Goal: Transaction & Acquisition: Purchase product/service

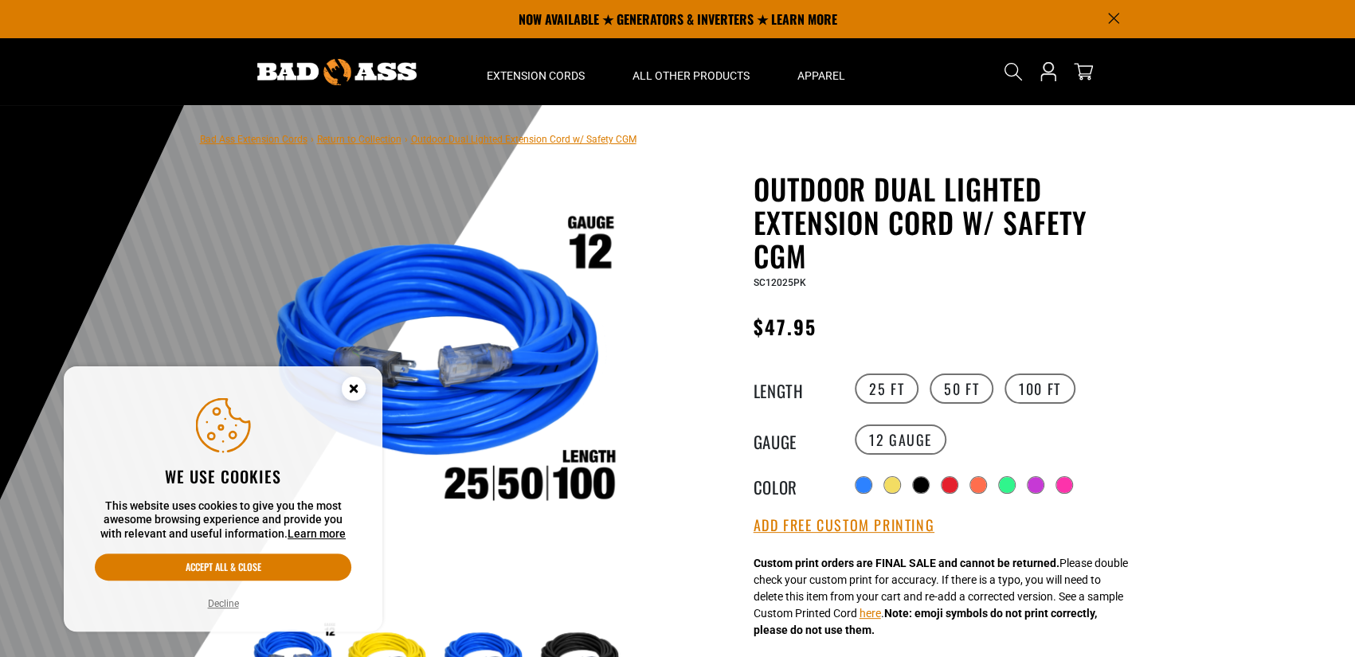
click at [353, 390] on icon "Cookie Consent" at bounding box center [354, 389] width 6 height 6
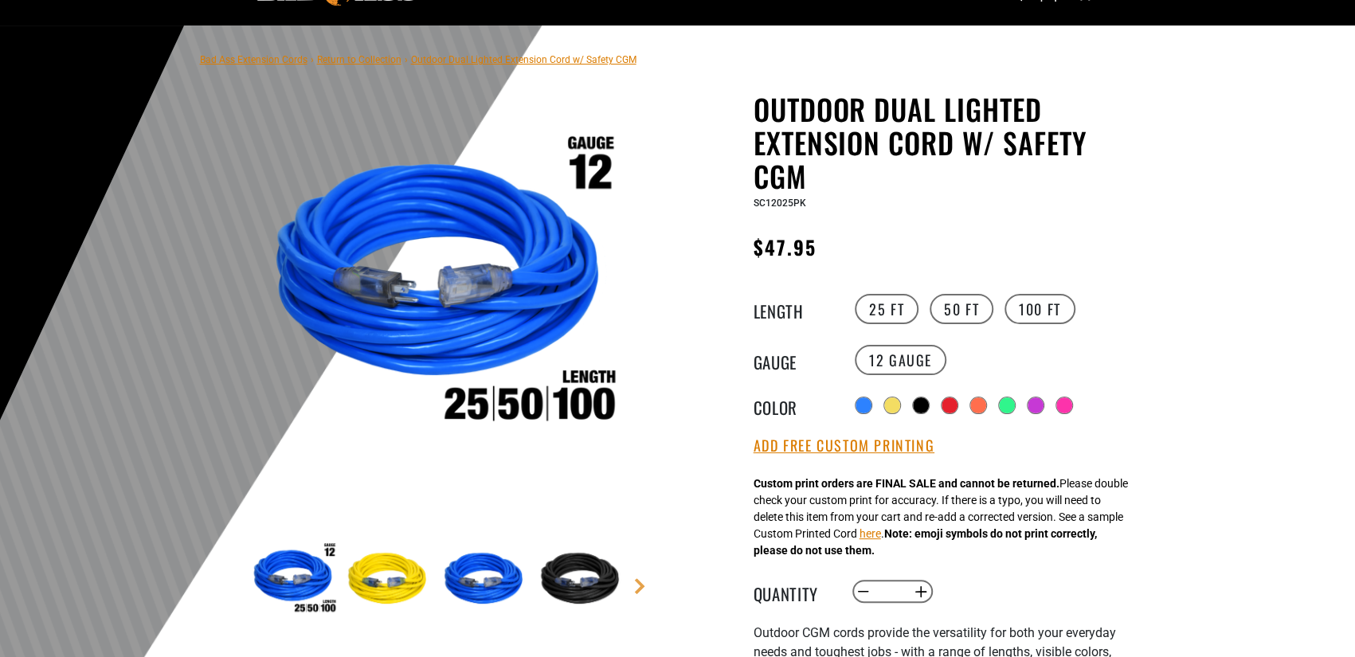
scroll to position [159, 0]
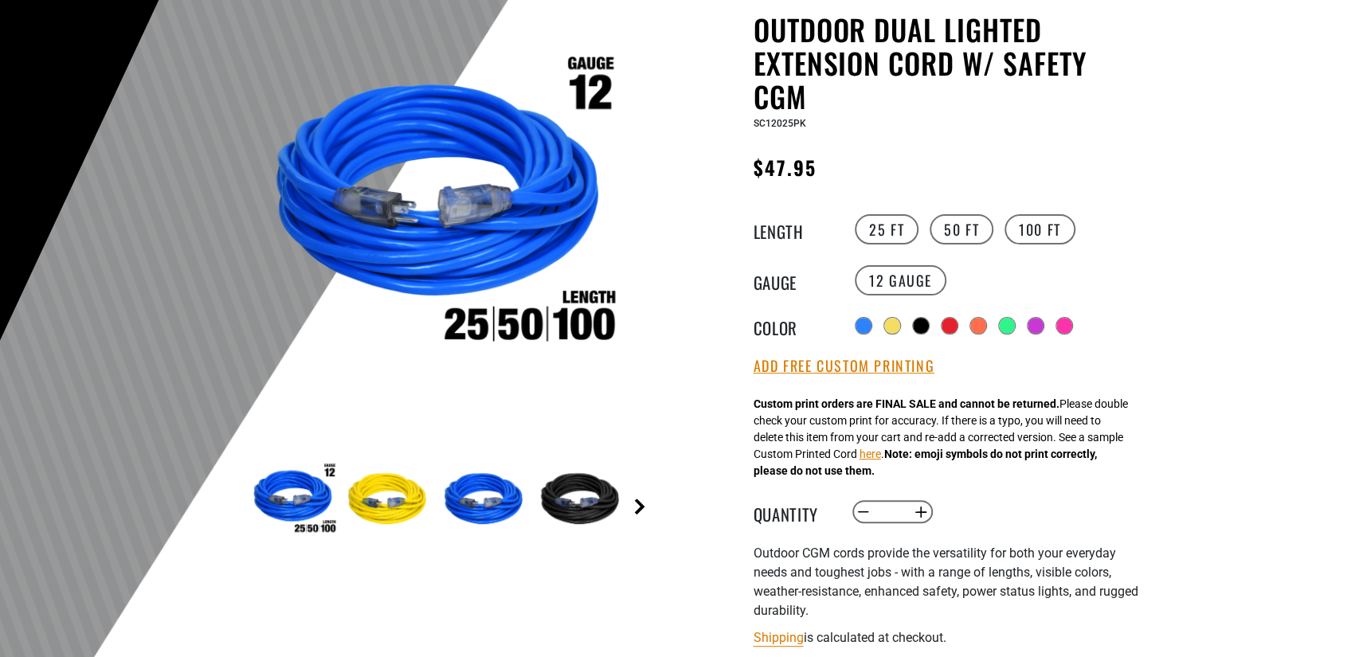
click at [644, 504] on link "Next" at bounding box center [640, 507] width 16 height 16
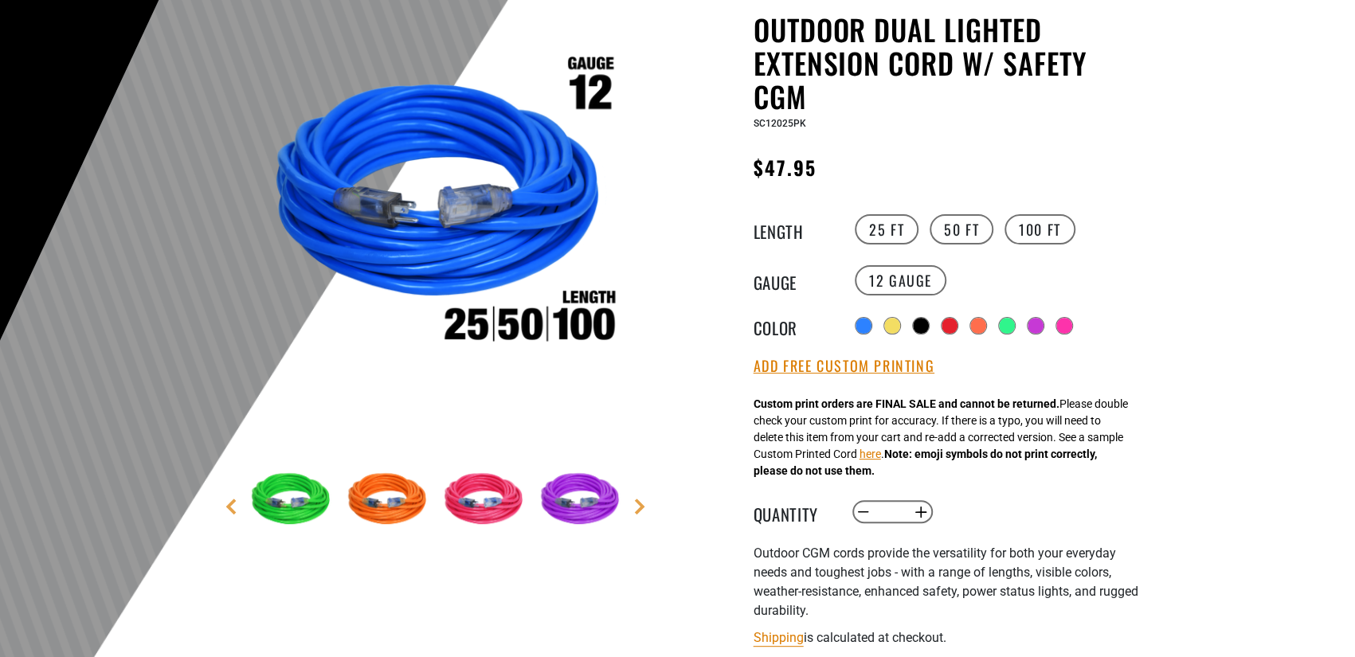
click at [492, 509] on img at bounding box center [486, 500] width 92 height 92
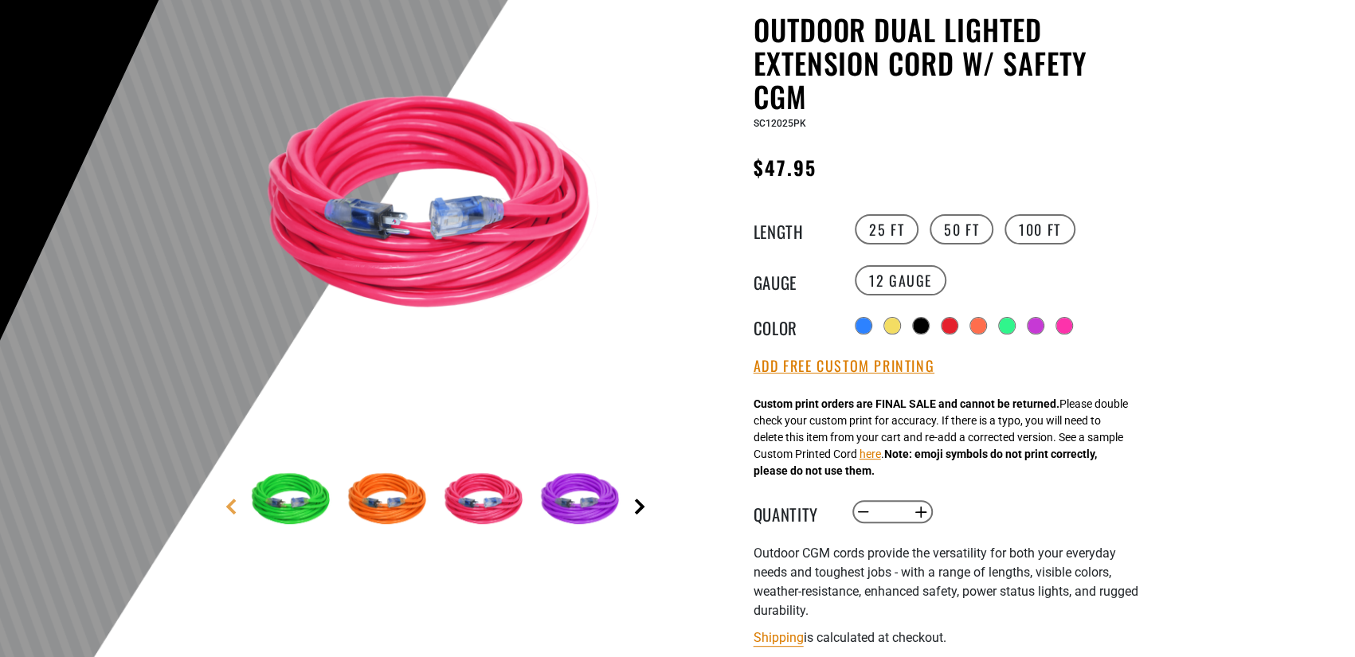
click at [637, 503] on link "Next" at bounding box center [640, 507] width 16 height 16
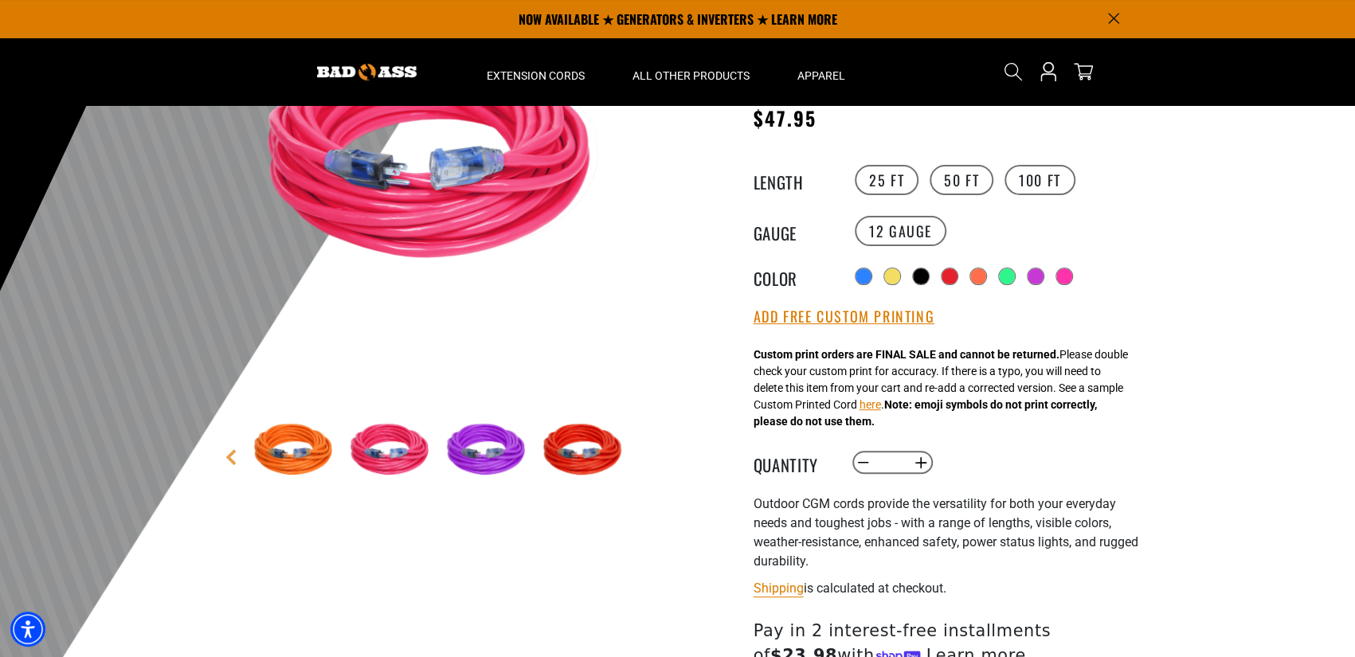
scroll to position [80, 0]
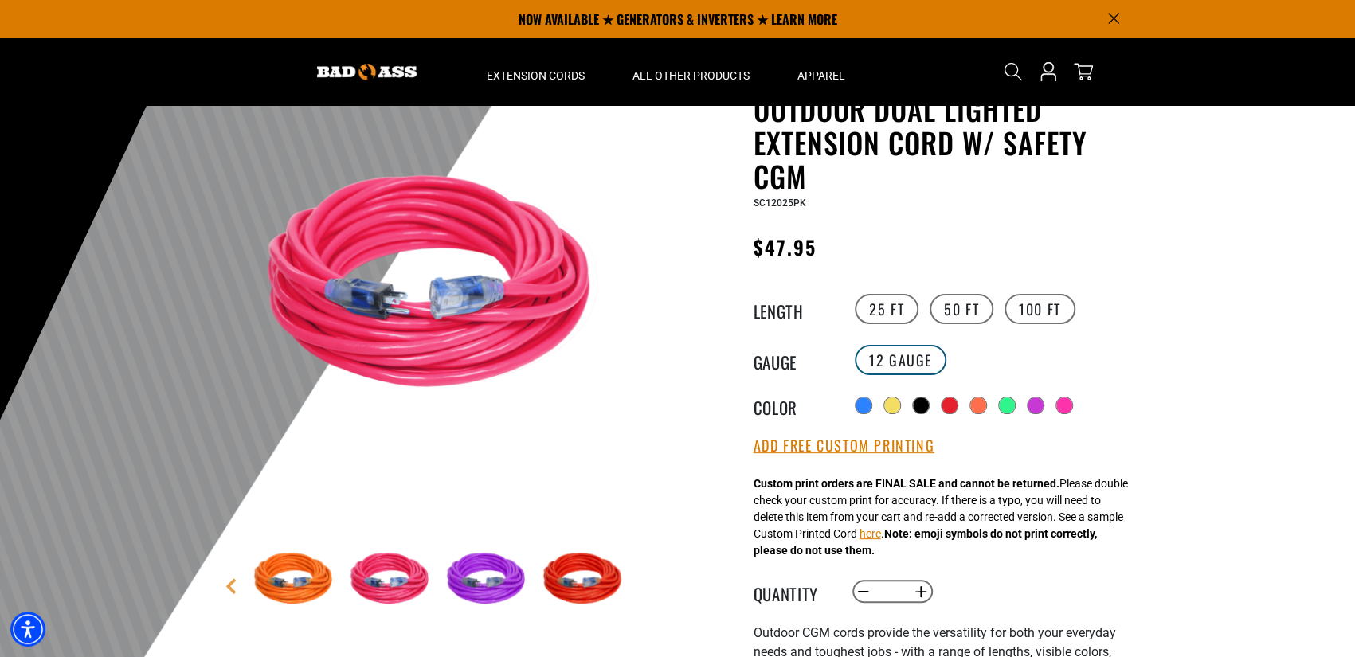
click at [899, 362] on label "12 Gauge" at bounding box center [901, 360] width 92 height 30
click at [958, 314] on label "50 FT" at bounding box center [962, 309] width 64 height 30
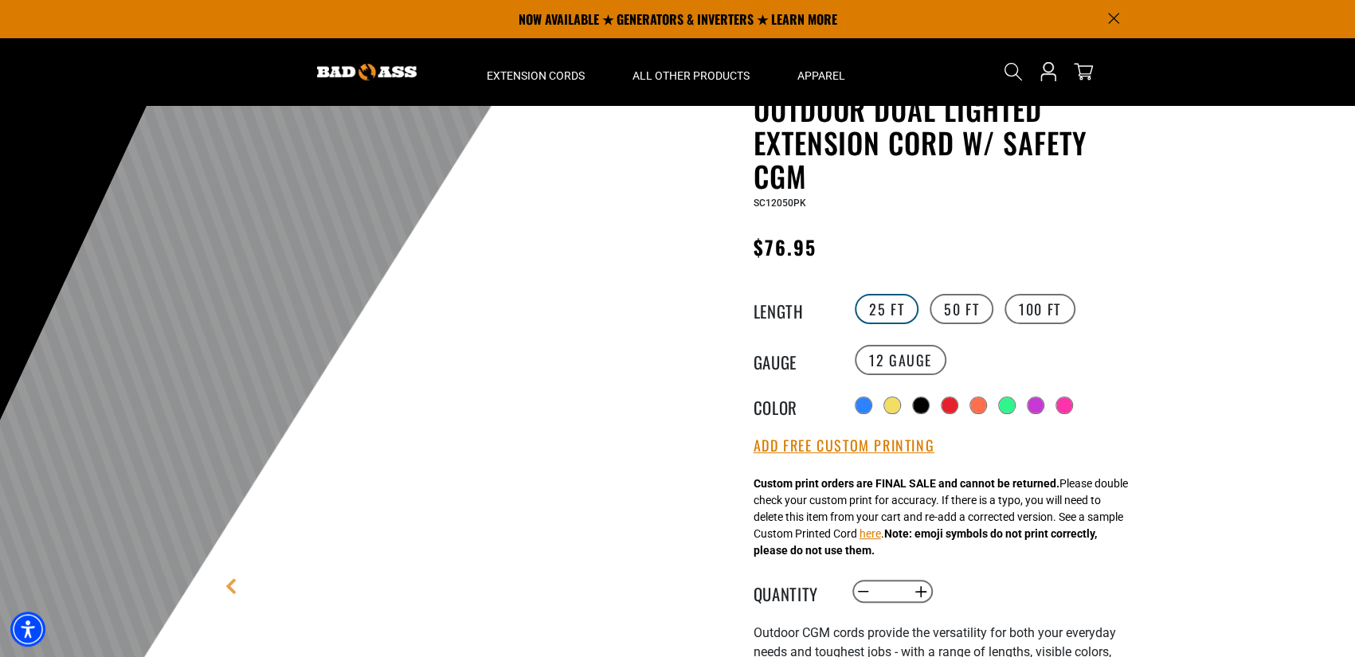
click at [893, 313] on label "25 FT" at bounding box center [887, 309] width 64 height 30
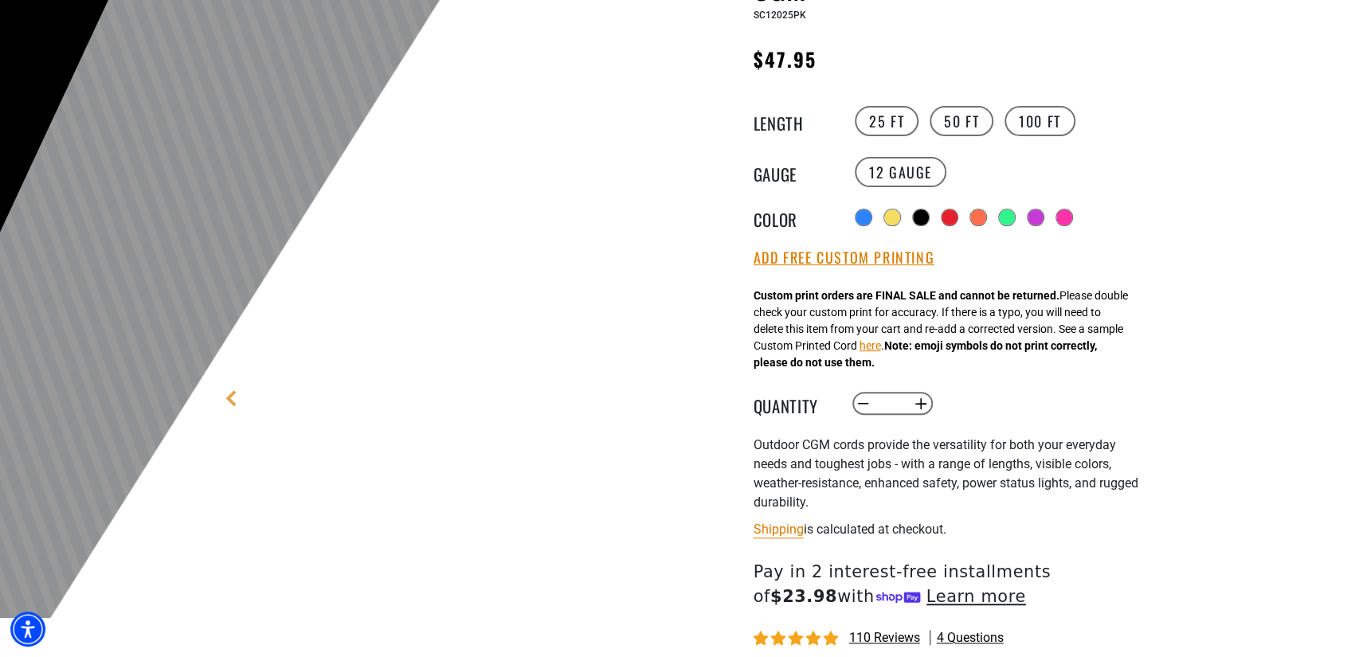
scroll to position [319, 0]
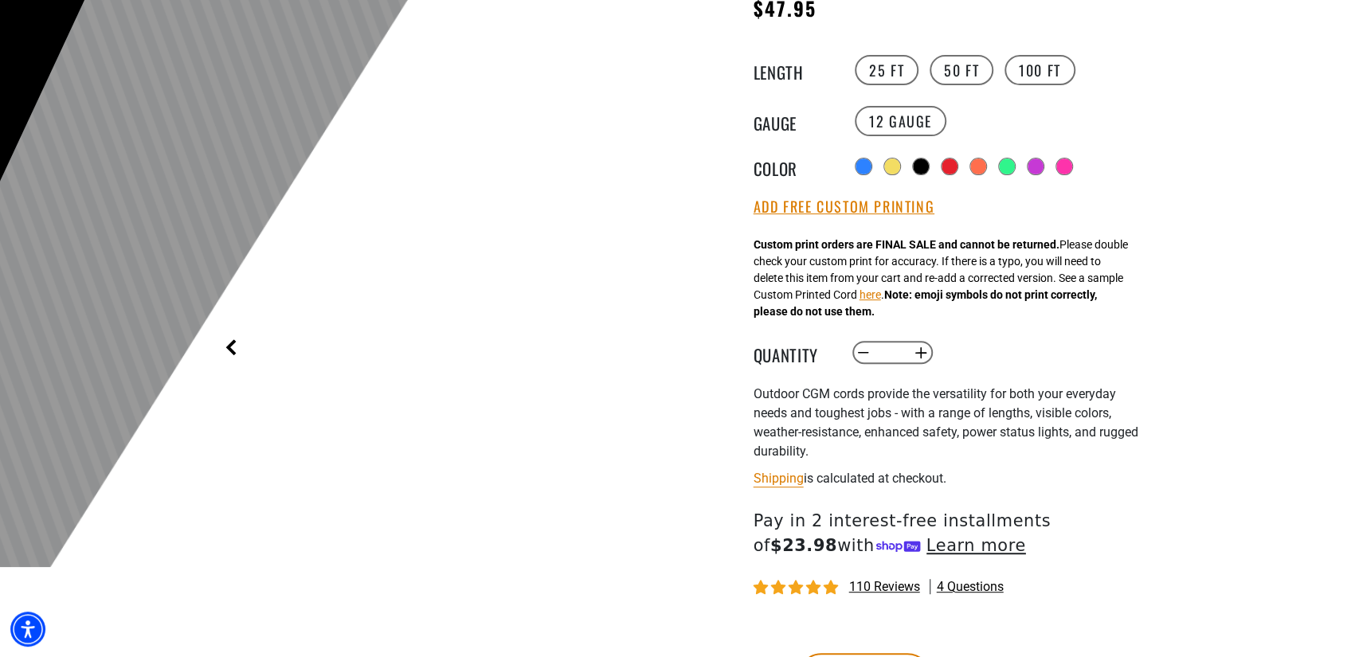
click at [226, 351] on link "Previous" at bounding box center [231, 347] width 16 height 16
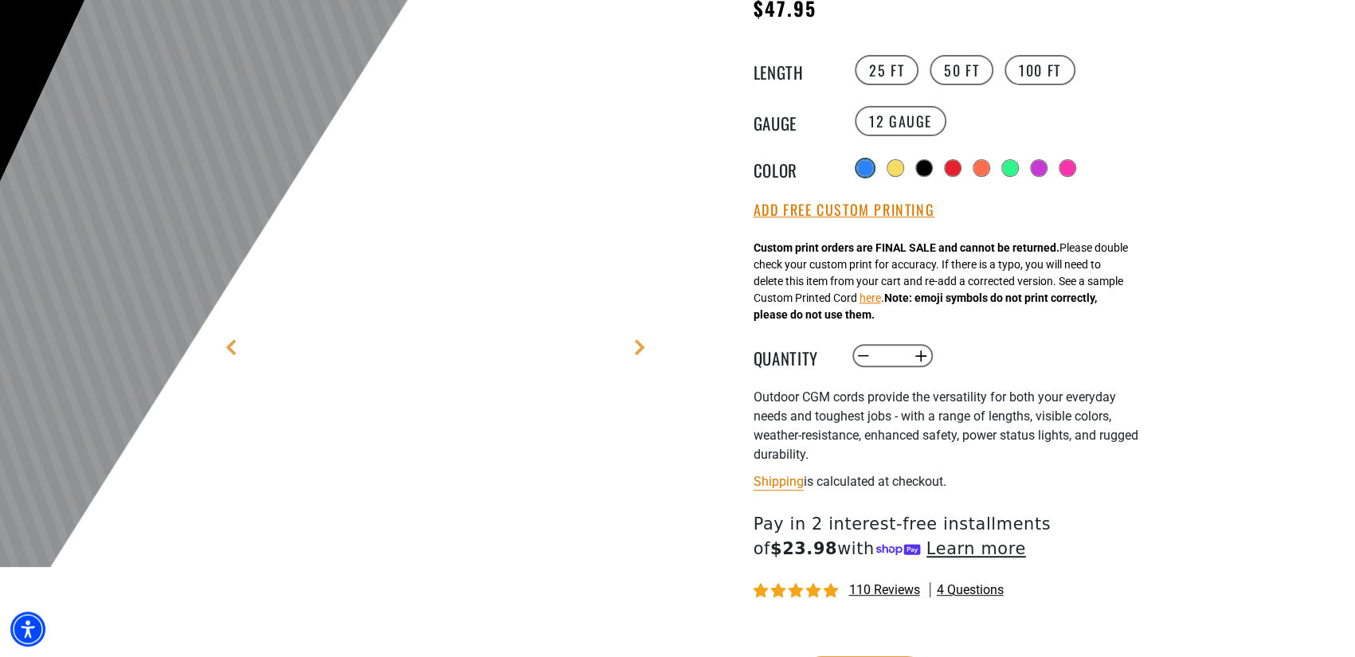
click at [864, 170] on div at bounding box center [865, 168] width 16 height 16
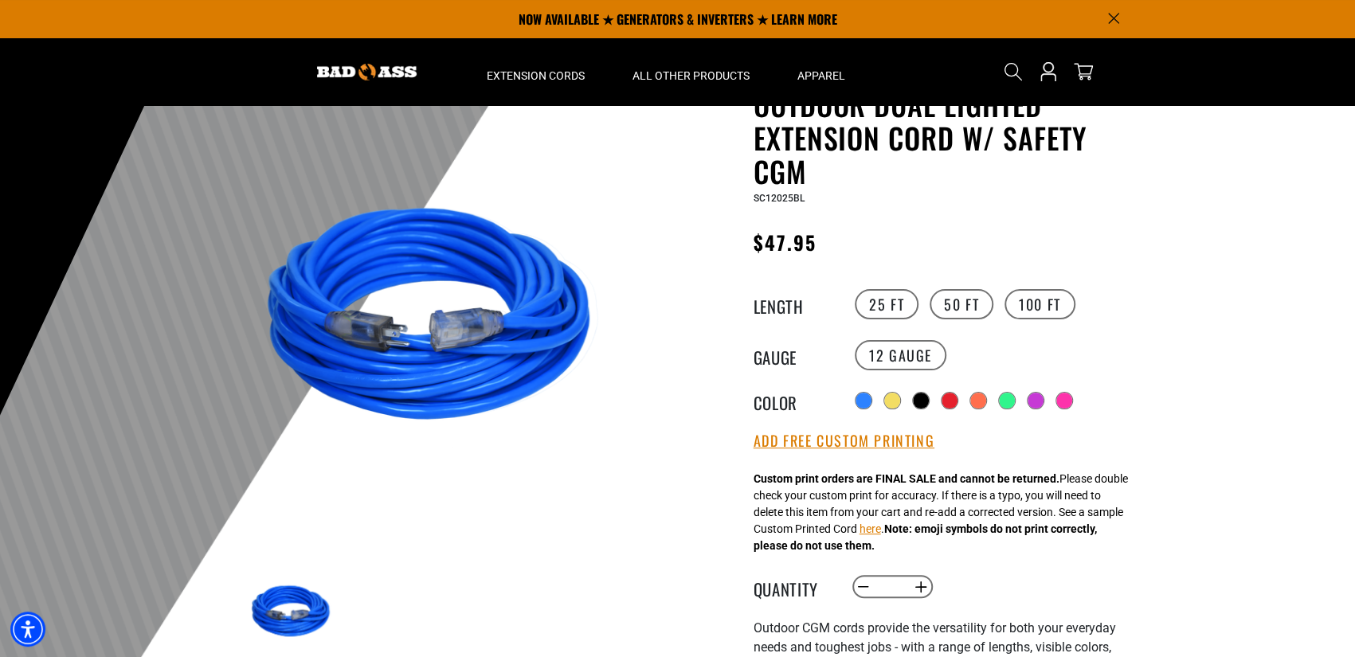
scroll to position [80, 0]
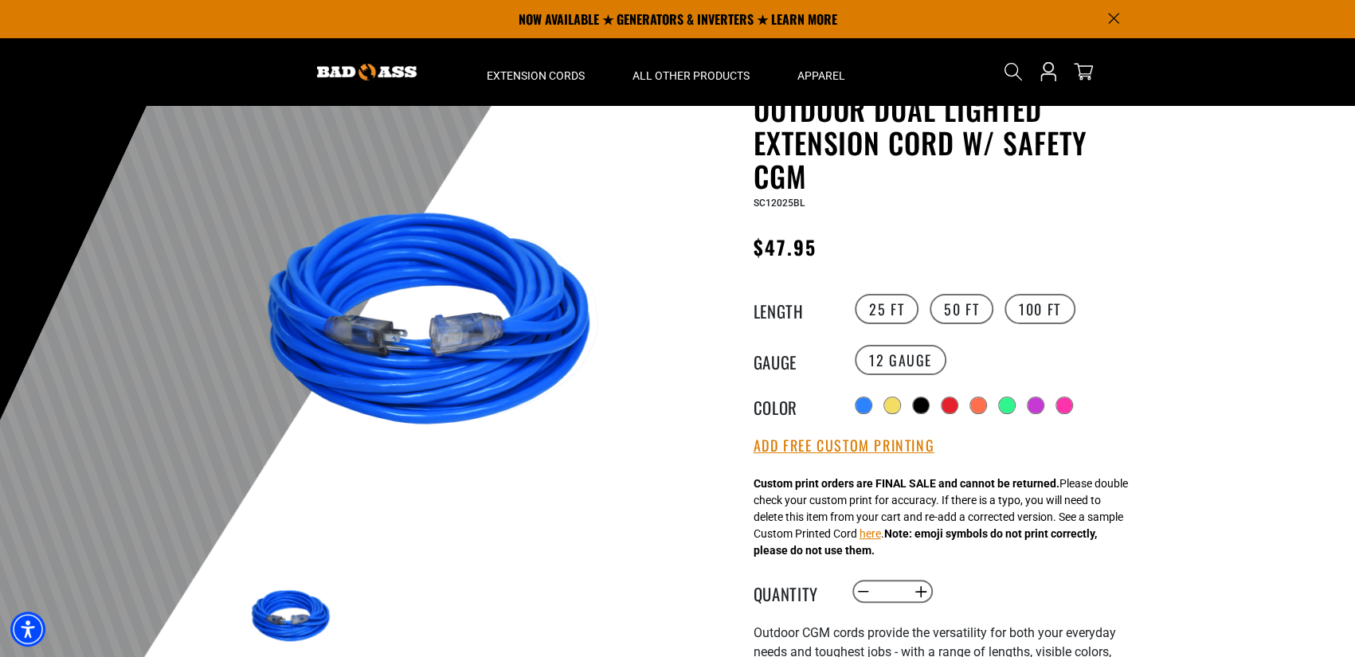
click at [392, 592] on ul at bounding box center [631, 617] width 768 height 92
click at [295, 608] on img at bounding box center [293, 617] width 92 height 92
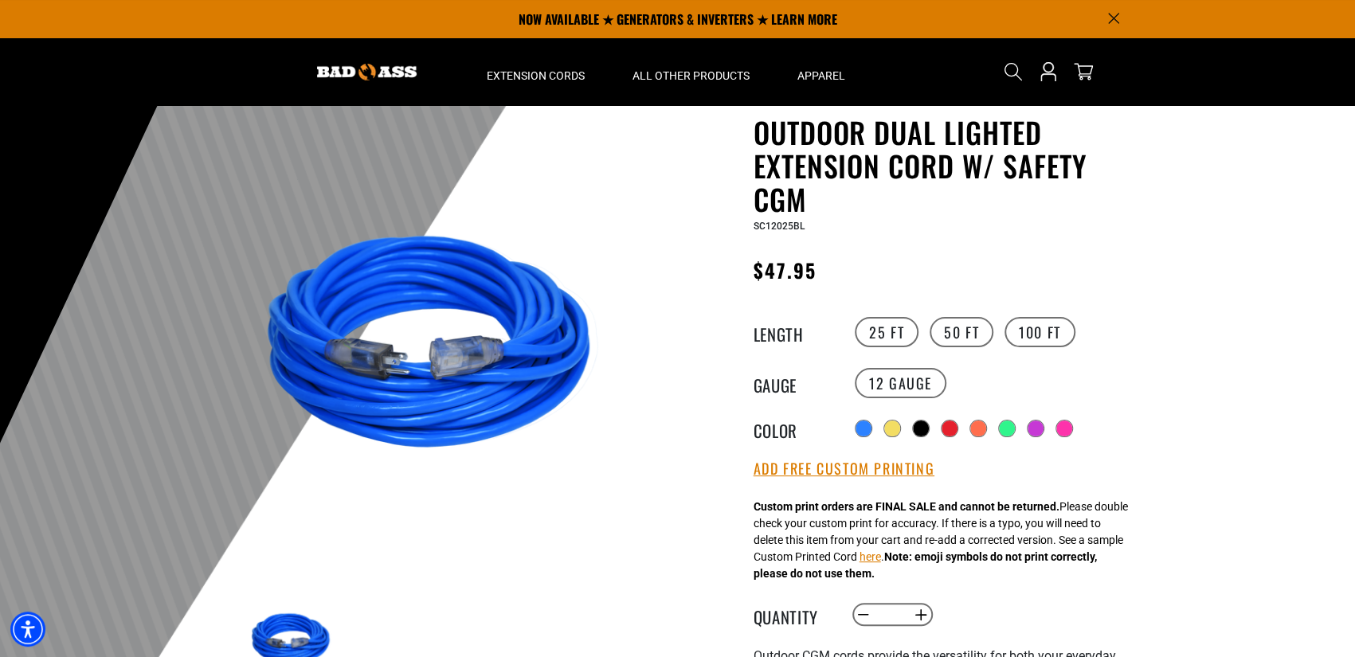
scroll to position [0, 0]
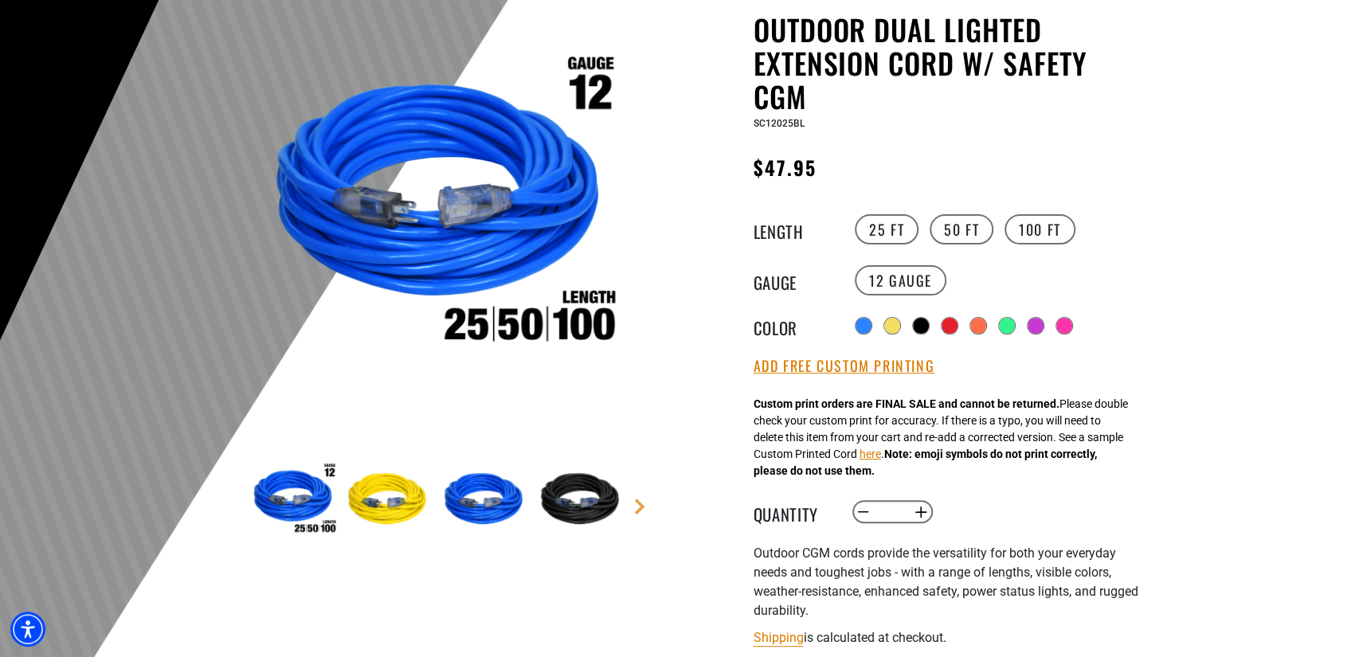
click at [641, 499] on link "Next" at bounding box center [640, 507] width 16 height 16
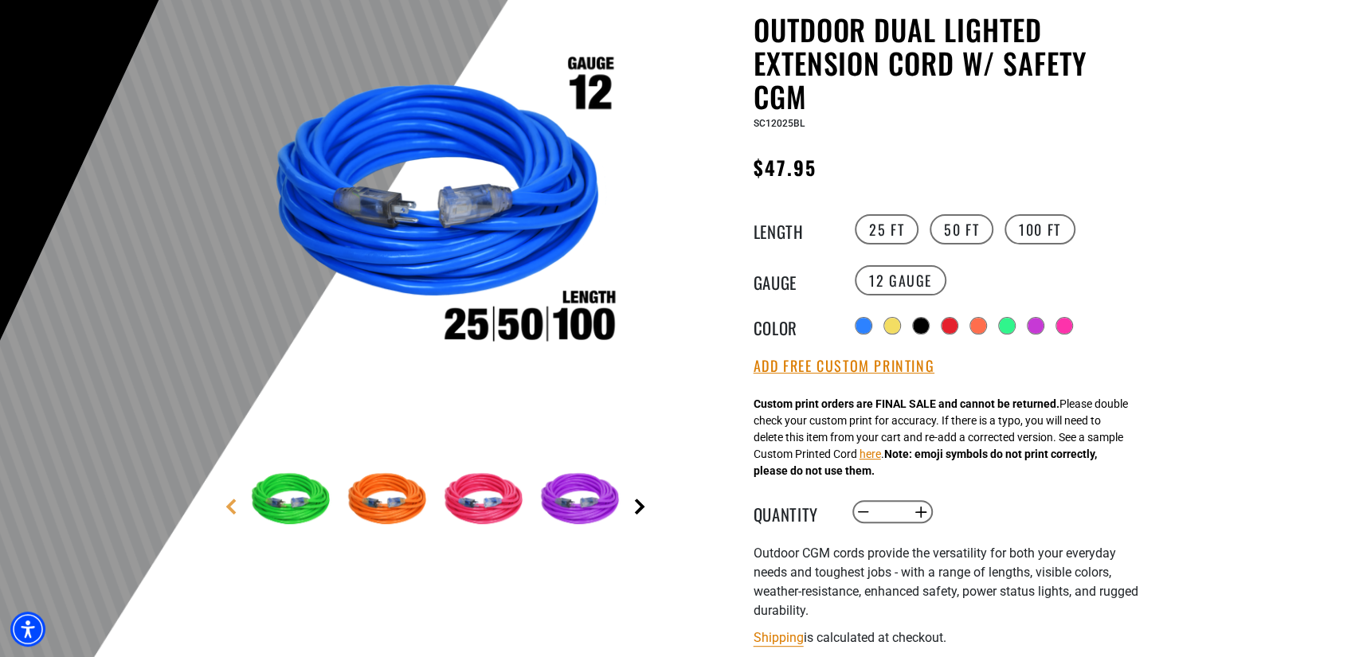
click at [640, 503] on link "Next" at bounding box center [640, 507] width 16 height 16
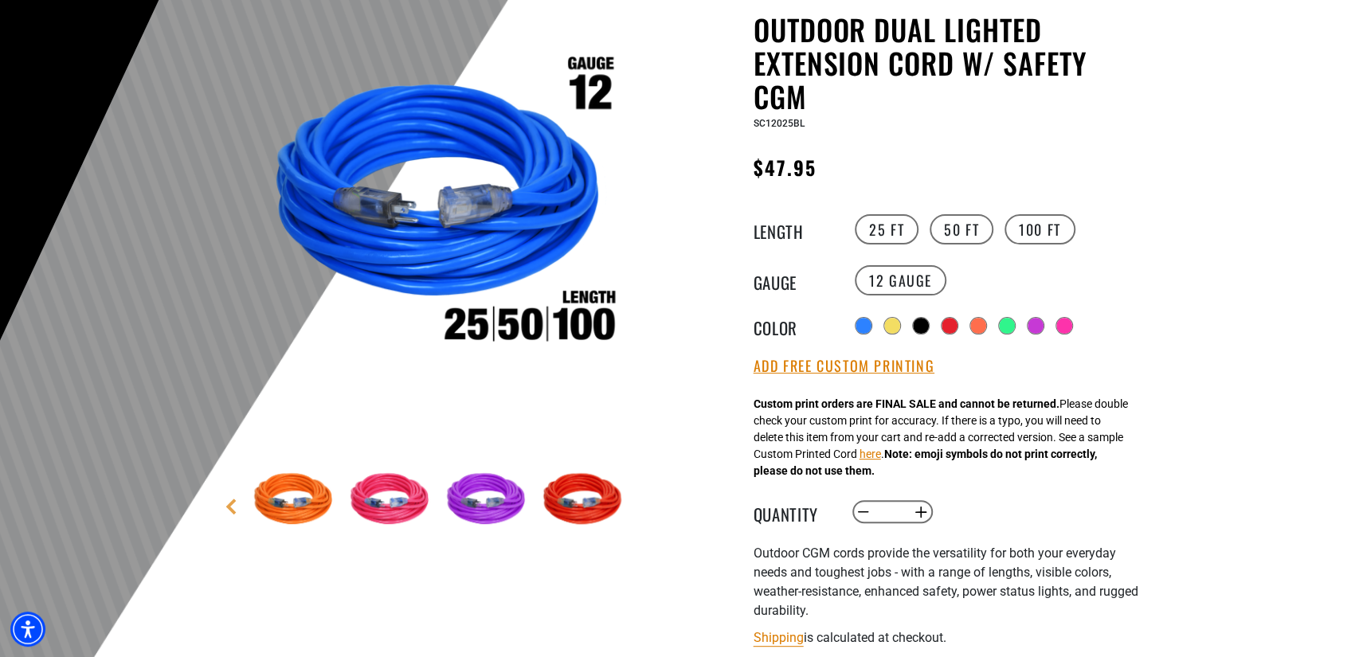
click at [376, 494] on img at bounding box center [392, 500] width 92 height 92
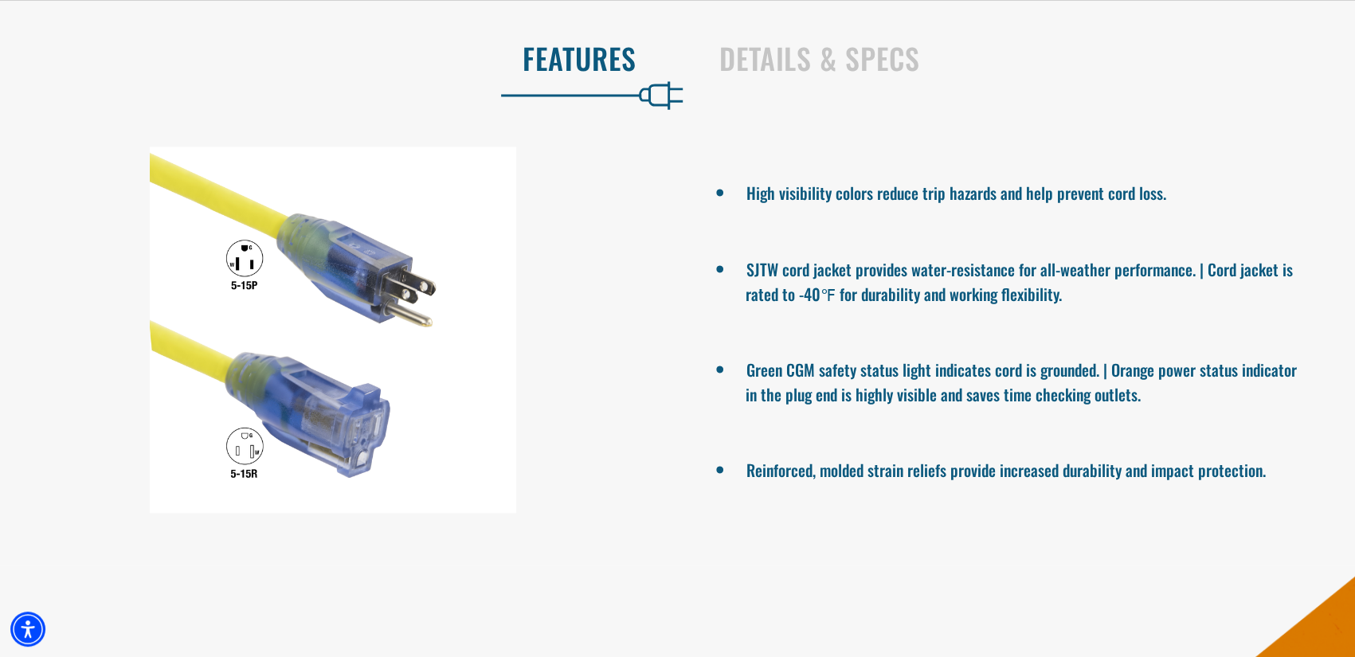
scroll to position [1115, 0]
